Goal: Task Accomplishment & Management: Manage account settings

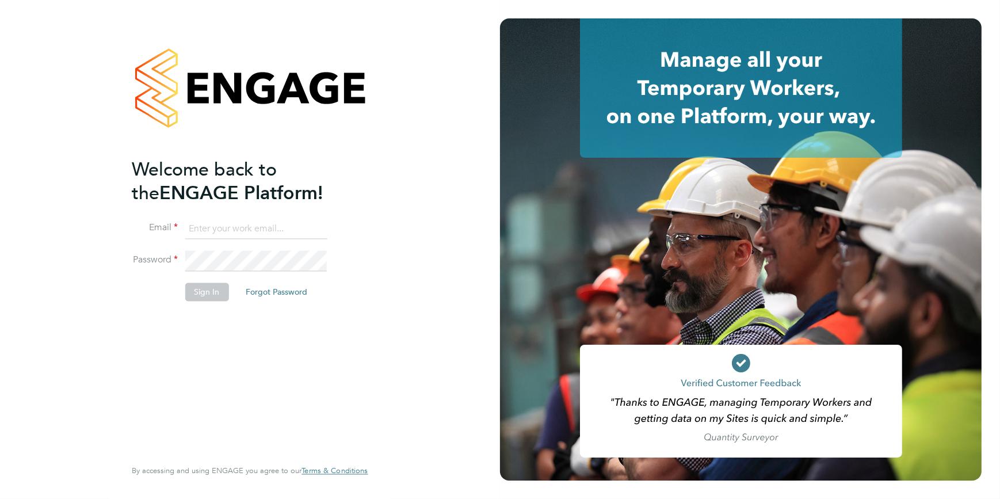
type input "[EMAIL_ADDRESS][DOMAIN_NAME]"
click at [200, 300] on li "Sign In Forgot Password" at bounding box center [244, 298] width 224 height 30
click at [207, 295] on button "Sign In" at bounding box center [207, 292] width 44 height 18
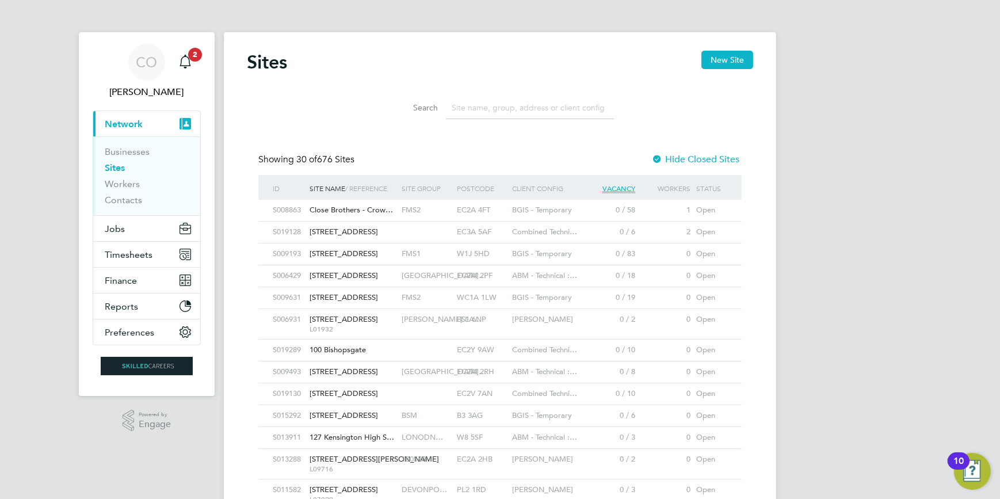
click at [124, 129] on button "Current page: Network" at bounding box center [146, 123] width 107 height 25
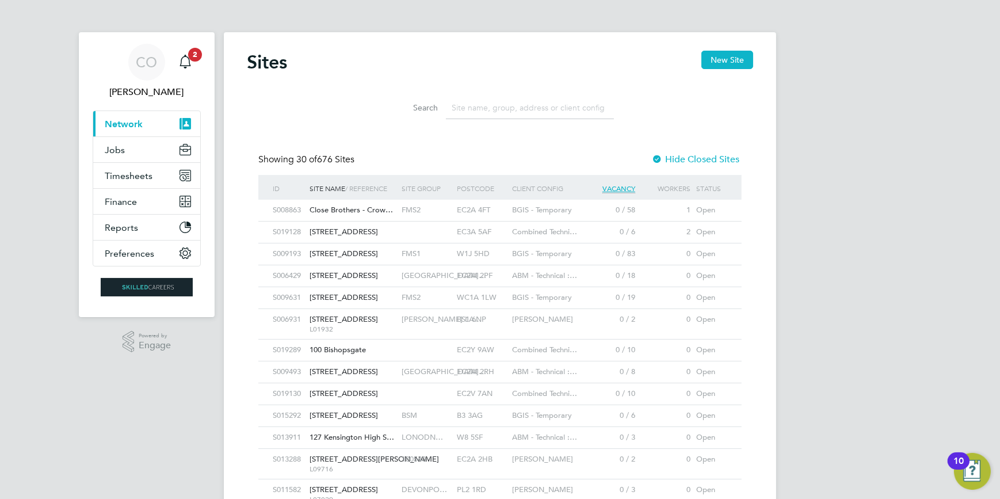
click at [124, 129] on button "Current page: Network" at bounding box center [146, 123] width 107 height 25
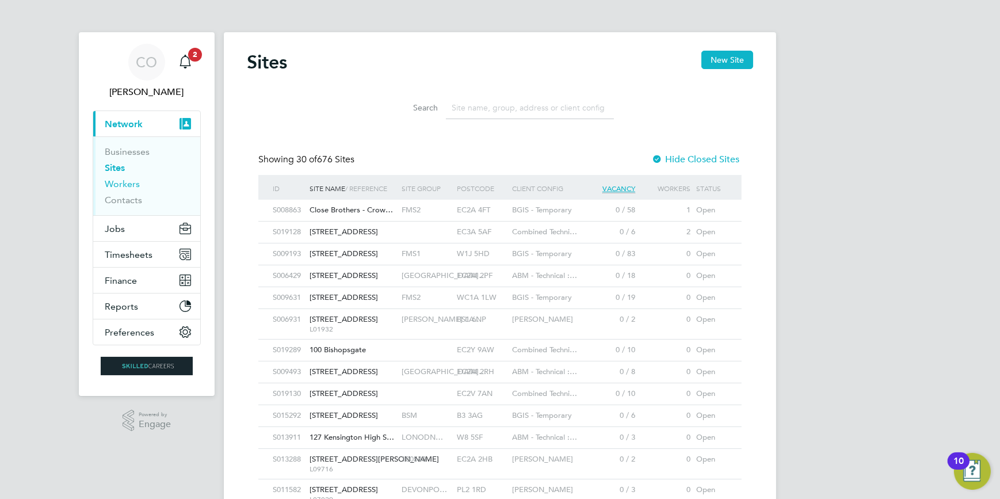
click at [124, 184] on link "Workers" at bounding box center [122, 183] width 35 height 11
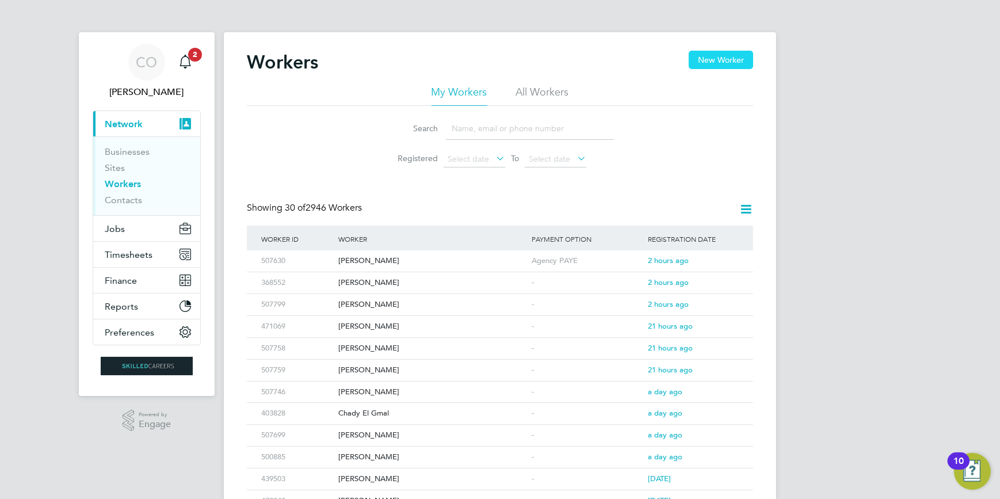
click at [722, 60] on button "New Worker" at bounding box center [721, 60] width 64 height 18
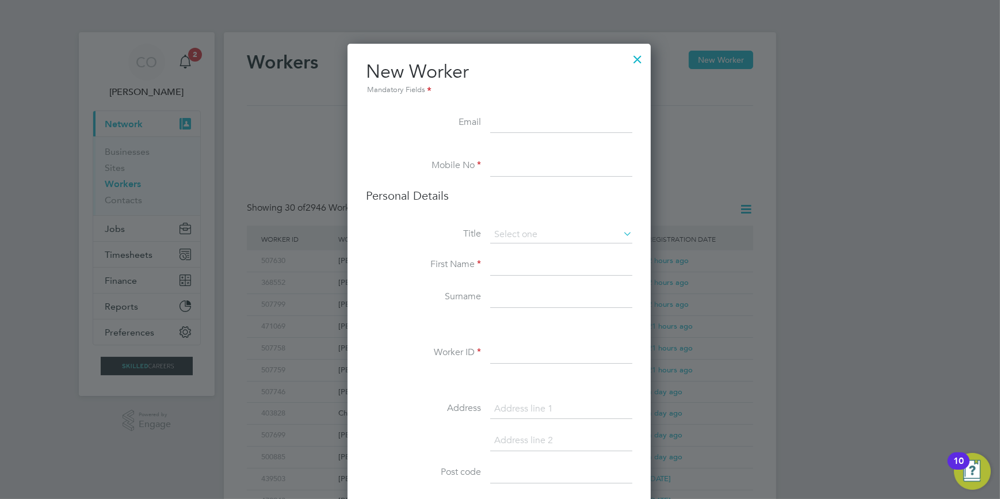
click at [537, 129] on input at bounding box center [561, 123] width 142 height 21
paste input "[EMAIL_ADDRESS][DOMAIN_NAME]"
type input "[EMAIL_ADDRESS][DOMAIN_NAME]"
click at [482, 185] on li "Mobile No" at bounding box center [499, 172] width 267 height 32
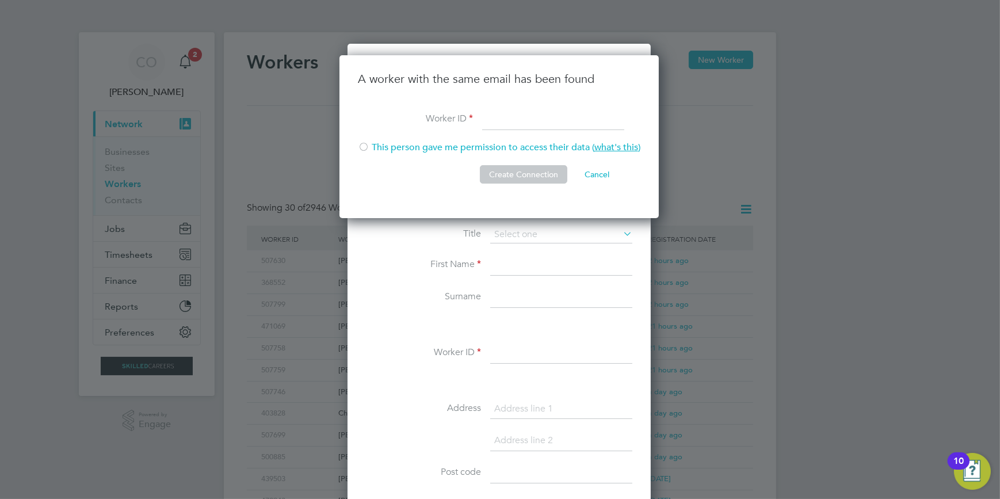
click at [539, 126] on input at bounding box center [553, 119] width 142 height 21
type input "507373"
click at [364, 147] on div at bounding box center [364, 148] width 12 height 12
click at [504, 170] on button "Create Connection" at bounding box center [523, 174] width 87 height 18
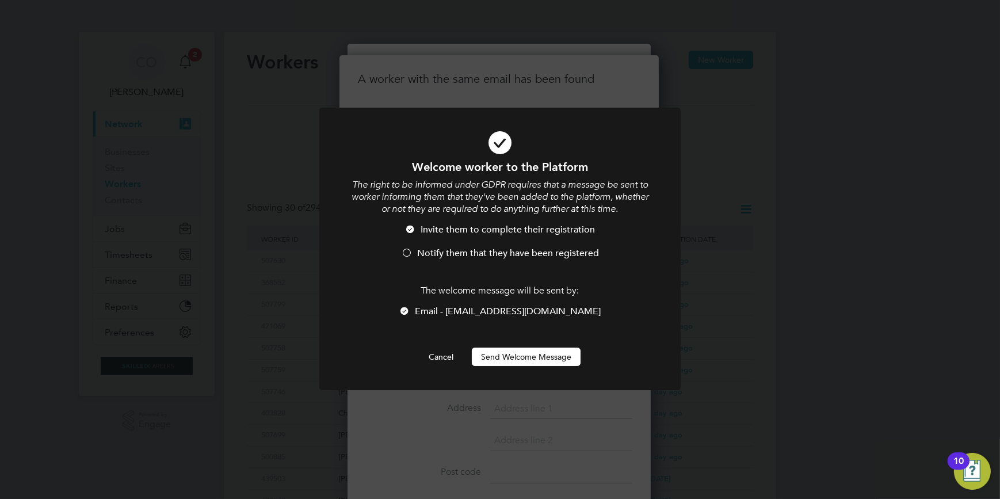
click at [536, 360] on button "Send Welcome Message" at bounding box center [526, 357] width 109 height 18
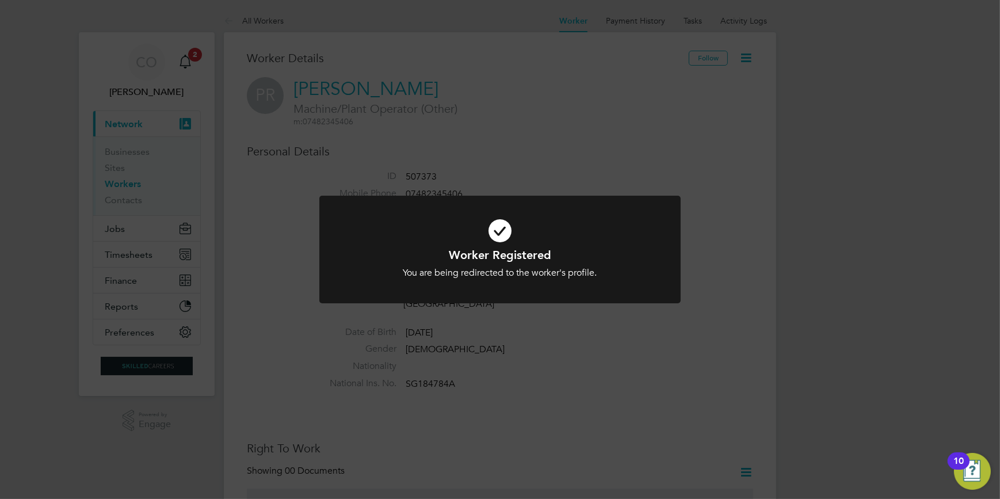
click at [587, 190] on div "Worker Registered You are being redirected to the worker's profile. Cancel Okay" at bounding box center [500, 249] width 1000 height 499
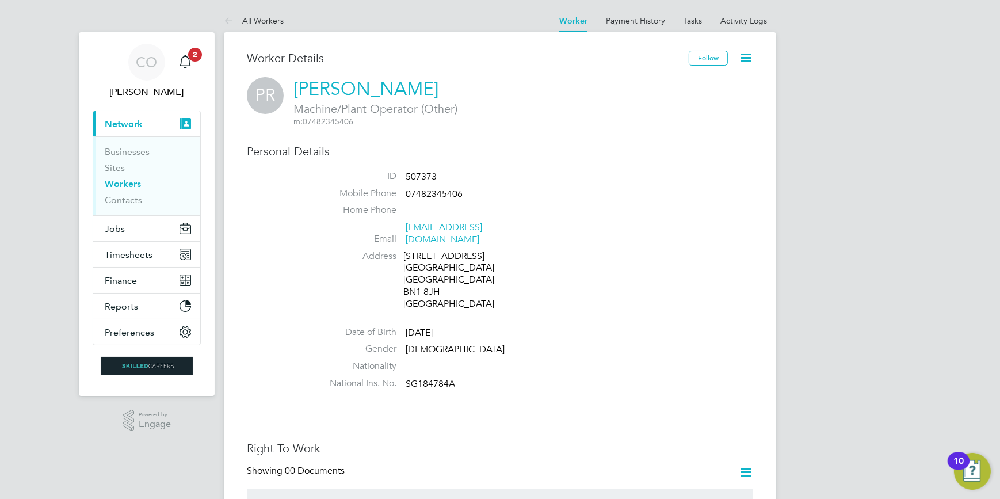
click at [744, 56] on icon at bounding box center [746, 58] width 14 height 14
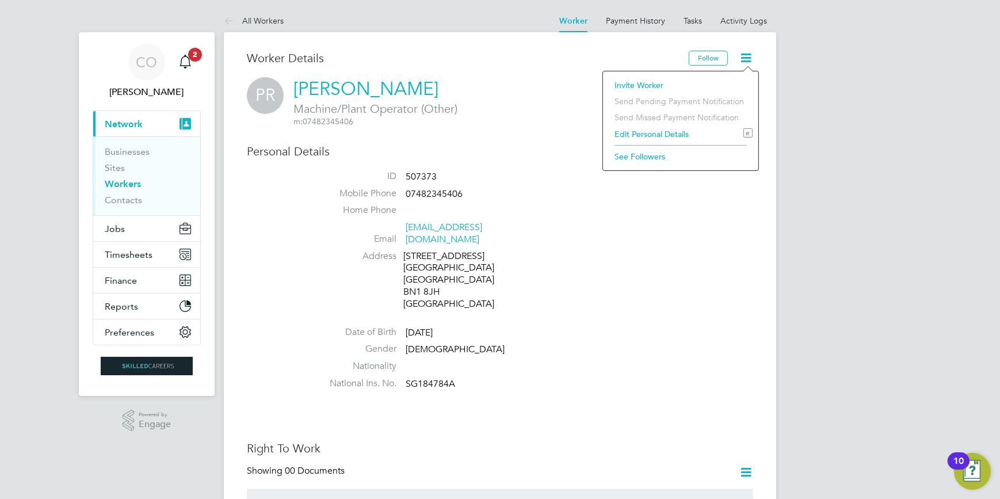
click at [660, 134] on li "Edit Personal Details e" at bounding box center [681, 134] width 144 height 16
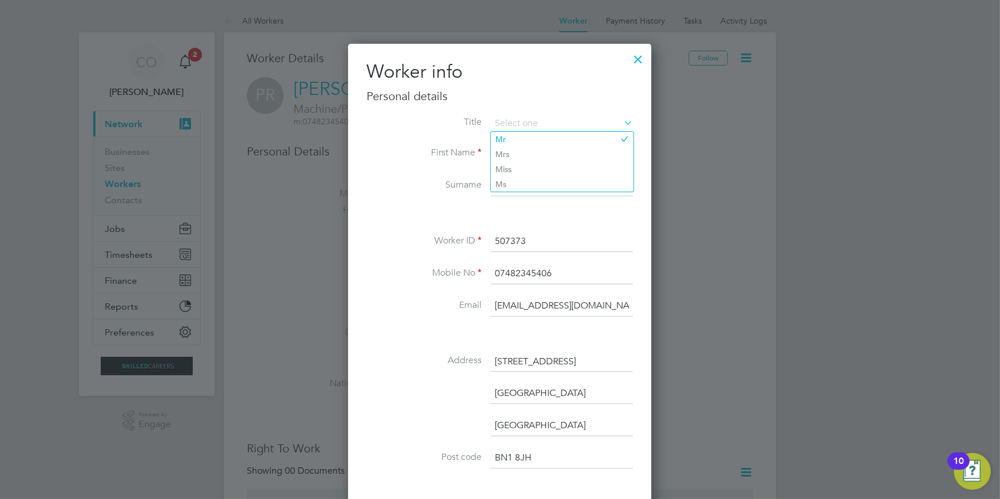
click at [602, 92] on h3 "Personal details" at bounding box center [500, 96] width 267 height 15
click at [512, 110] on div "Worker info Personal details Title First Name [PERSON_NAME] Surname [PERSON_NAM…" at bounding box center [500, 381] width 267 height 643
click at [516, 124] on input at bounding box center [562, 123] width 142 height 17
click at [510, 143] on li "Mr" at bounding box center [562, 139] width 143 height 15
type input "Mr"
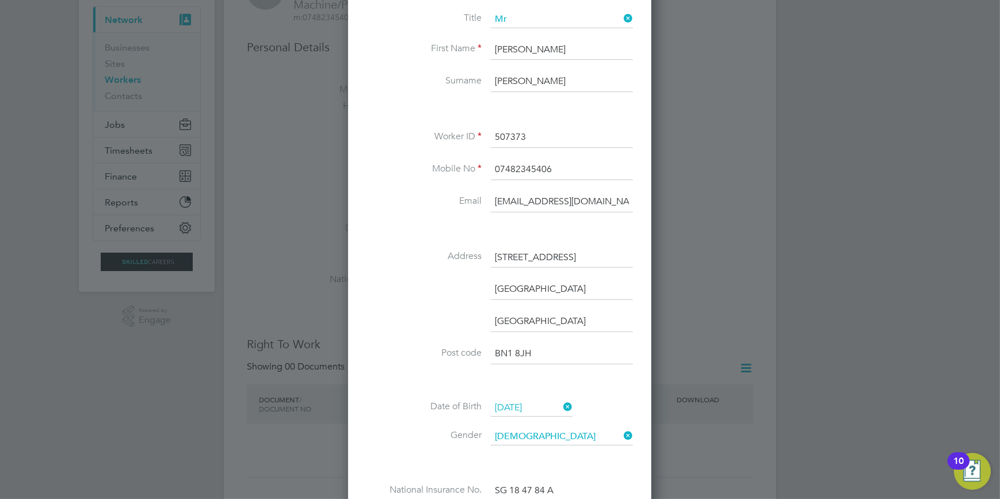
click at [592, 253] on input "[STREET_ADDRESS]" at bounding box center [562, 258] width 142 height 21
drag, startPoint x: 592, startPoint y: 253, endPoint x: 466, endPoint y: 251, distance: 126.1
click at [467, 252] on li "Address [STREET_ADDRESS]" at bounding box center [500, 264] width 267 height 32
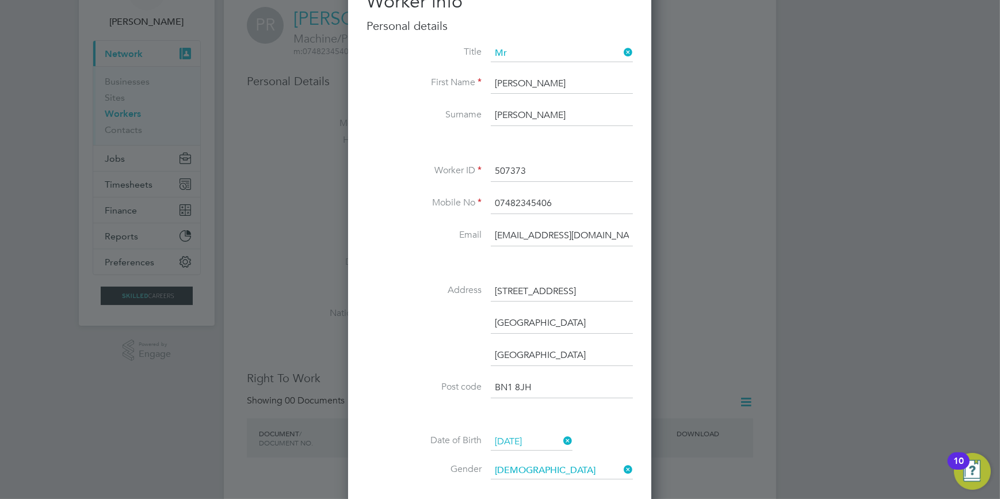
scroll to position [52, 0]
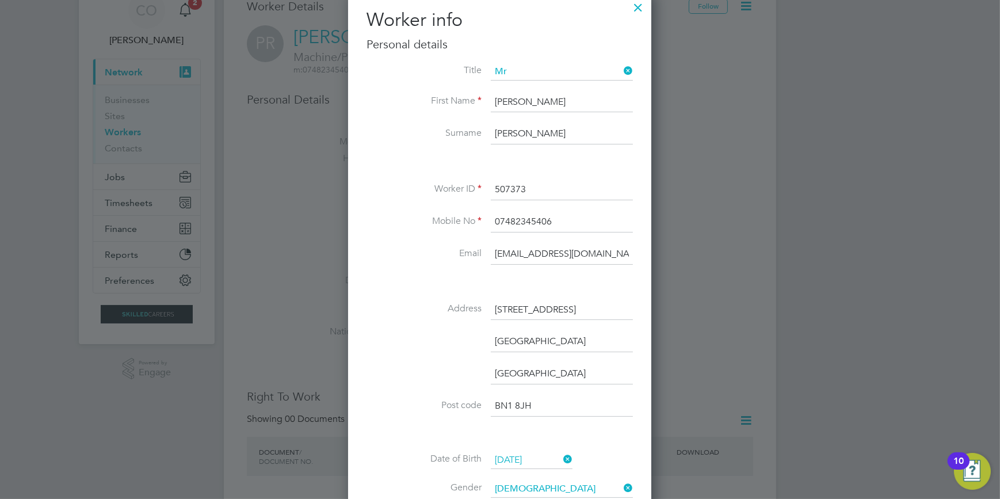
drag, startPoint x: 588, startPoint y: 249, endPoint x: 583, endPoint y: 258, distance: 11.1
click at [588, 249] on input "[EMAIL_ADDRESS][DOMAIN_NAME]" at bounding box center [562, 254] width 142 height 21
drag, startPoint x: 540, startPoint y: 368, endPoint x: 538, endPoint y: 340, distance: 28.9
click at [540, 368] on input "[GEOGRAPHIC_DATA]" at bounding box center [562, 374] width 142 height 21
click at [557, 313] on input "[STREET_ADDRESS]" at bounding box center [562, 310] width 142 height 21
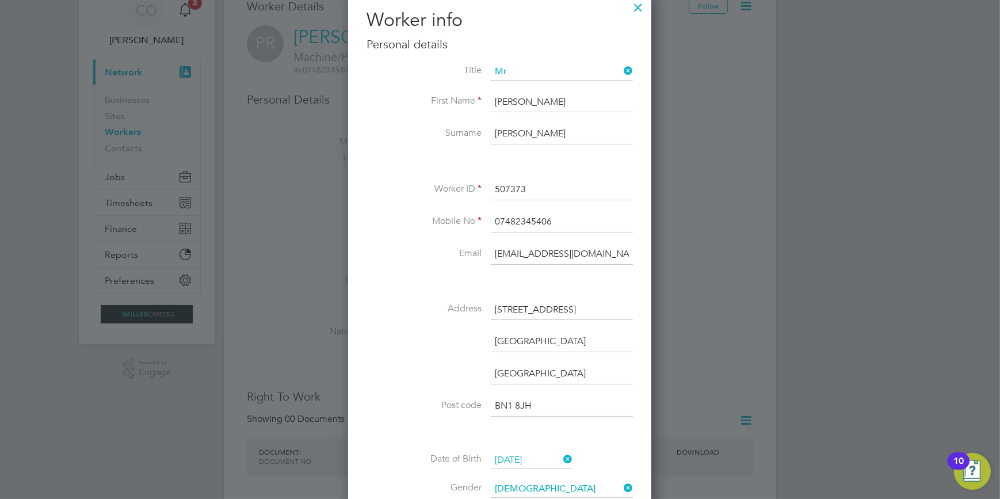
drag, startPoint x: 576, startPoint y: 310, endPoint x: 416, endPoint y: 313, distance: 160.0
click at [416, 313] on li "Address [STREET_ADDRESS]" at bounding box center [500, 316] width 267 height 32
type input "[STREET_ADDRESS]"
click at [578, 332] on input "[GEOGRAPHIC_DATA]" at bounding box center [562, 342] width 142 height 21
drag, startPoint x: 575, startPoint y: 340, endPoint x: 427, endPoint y: 340, distance: 148.5
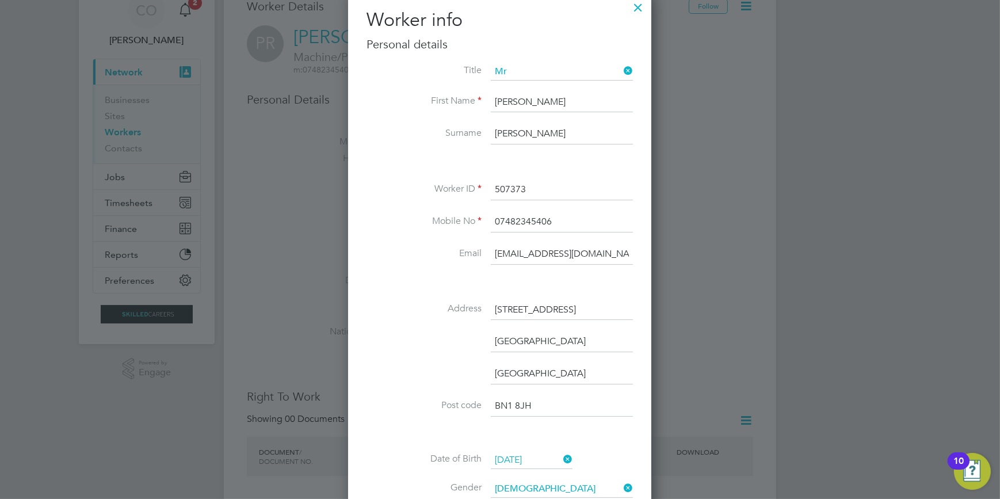
click at [453, 343] on li "[GEOGRAPHIC_DATA]" at bounding box center [500, 348] width 267 height 32
type input "Shoreham - By - Sea"
click at [545, 371] on input "[GEOGRAPHIC_DATA]" at bounding box center [562, 374] width 142 height 21
drag, startPoint x: 545, startPoint y: 371, endPoint x: 437, endPoint y: 371, distance: 107.6
click at [437, 371] on li "[GEOGRAPHIC_DATA]" at bounding box center [500, 380] width 267 height 32
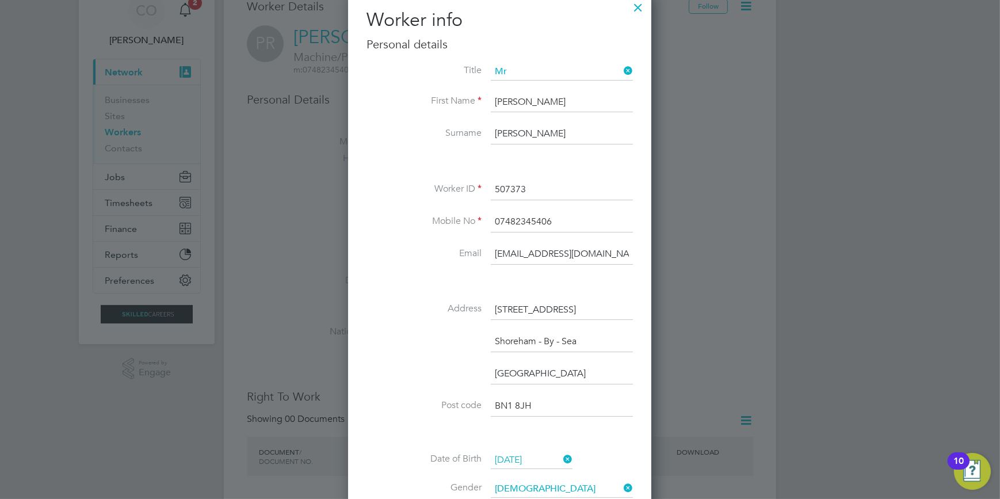
type input "[GEOGRAPHIC_DATA]"
click at [544, 402] on input "BN1 8JH" at bounding box center [562, 406] width 142 height 21
drag, startPoint x: 544, startPoint y: 402, endPoint x: 414, endPoint y: 398, distance: 129.6
click at [414, 398] on li "Post code BN1 8JH" at bounding box center [500, 412] width 267 height 32
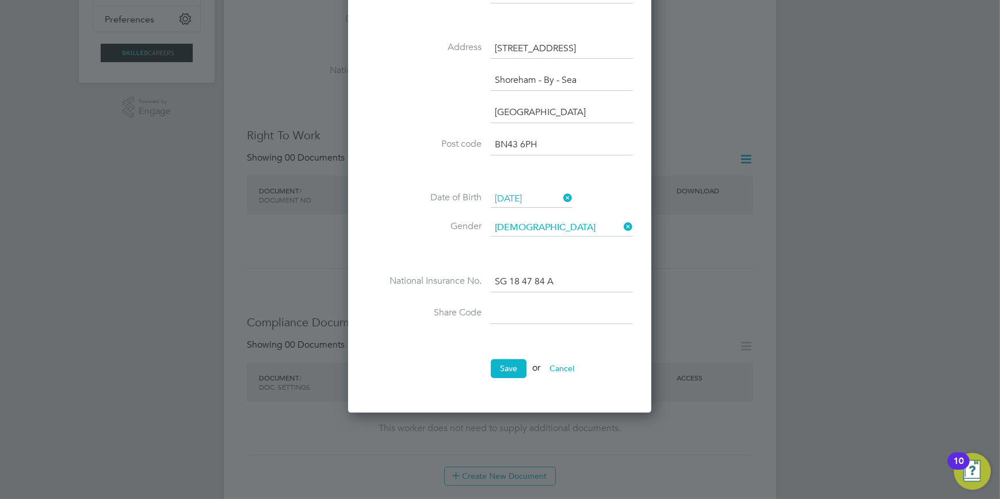
scroll to position [314, 0]
type input "BN43 6PH"
click at [500, 367] on button "Save" at bounding box center [509, 368] width 36 height 18
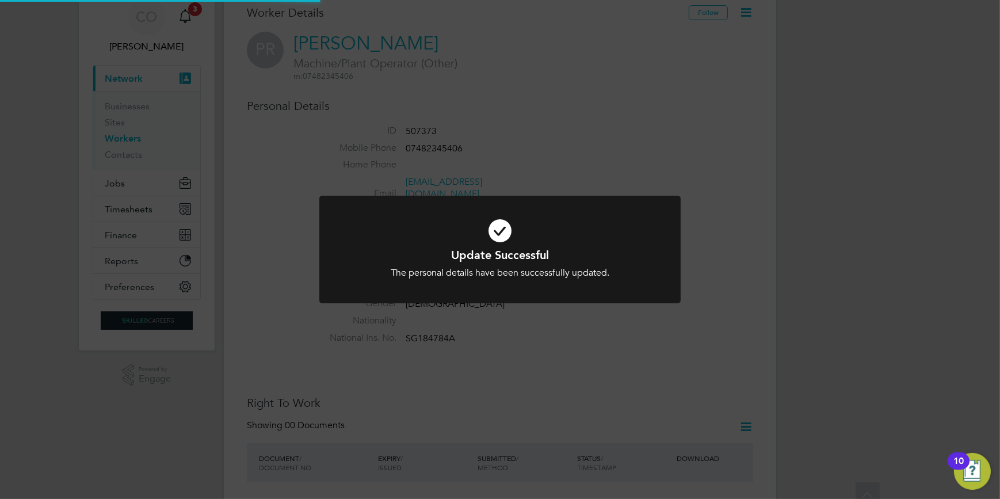
scroll to position [0, 0]
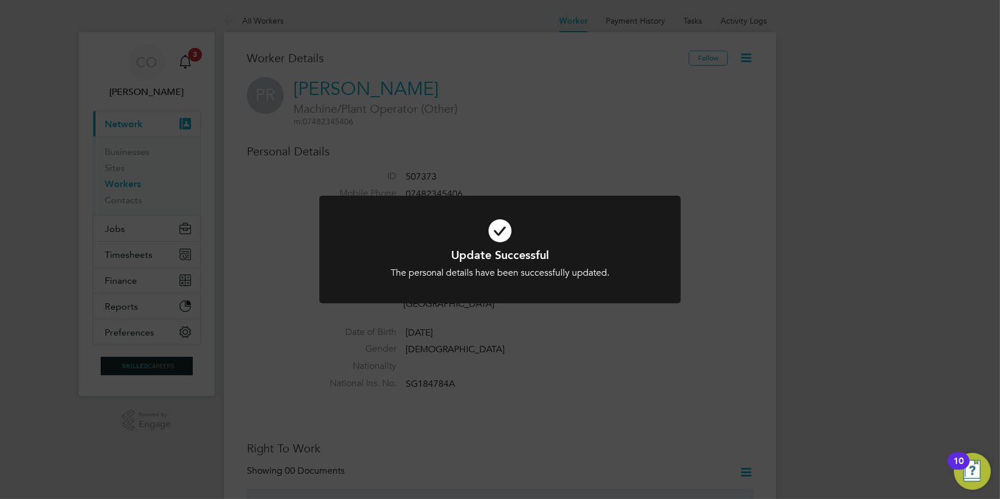
click at [631, 398] on div "Update Successful The personal details have been successfully updated. Cancel O…" at bounding box center [500, 249] width 1000 height 499
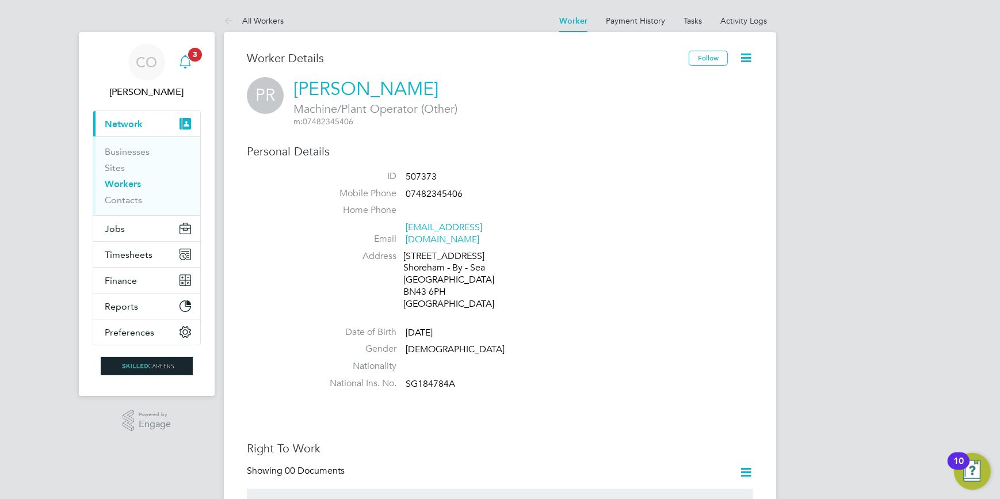
click at [197, 56] on span "3" at bounding box center [195, 55] width 14 height 14
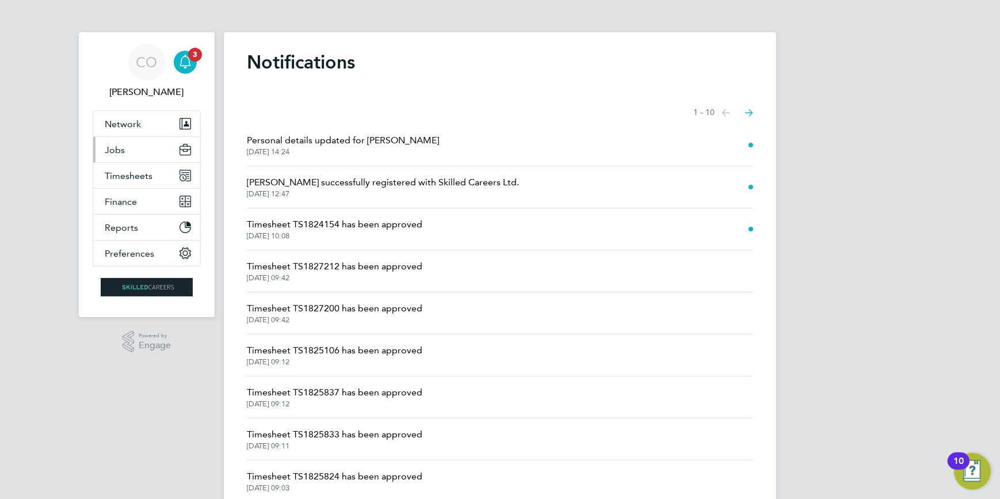
click at [127, 150] on button "Jobs" at bounding box center [146, 149] width 107 height 25
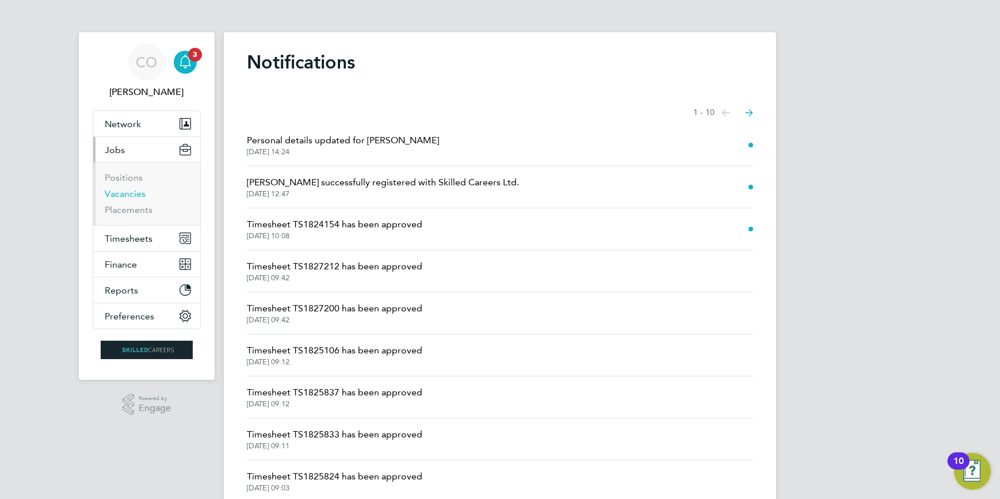
click at [126, 193] on link "Vacancies" at bounding box center [125, 193] width 41 height 11
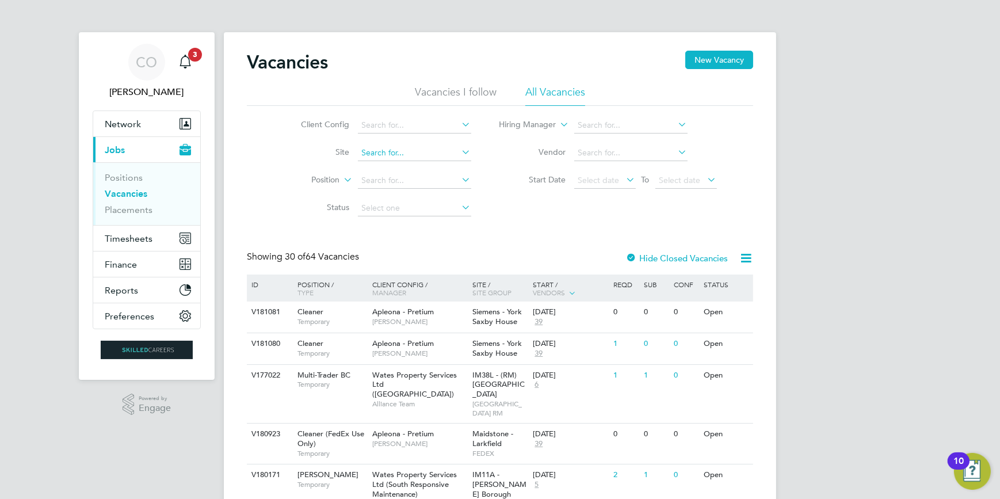
click at [390, 153] on input at bounding box center [414, 153] width 113 height 16
type input "s"
type input "[GEOGRAPHIC_DATA], [GEOGRAPHIC_DATA]"
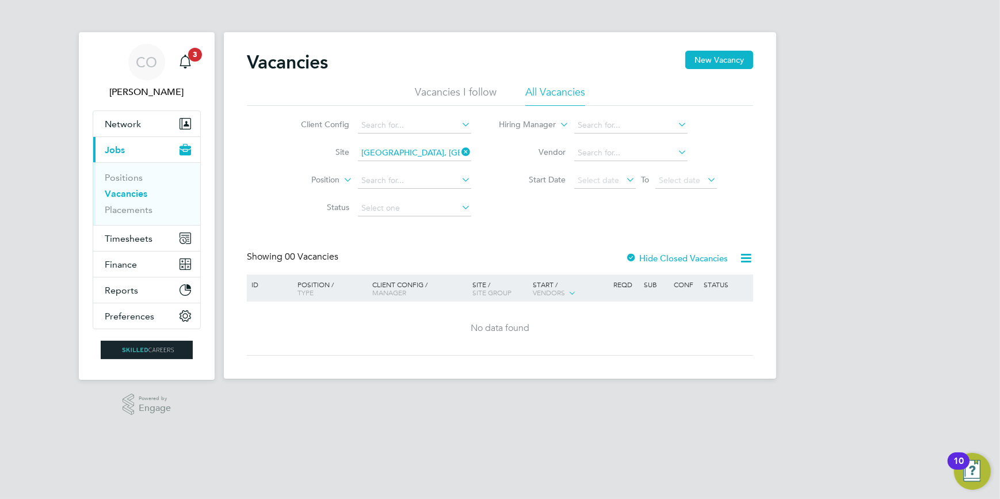
click at [638, 261] on label "Hide Closed Vacancies" at bounding box center [677, 258] width 102 height 11
